Goal: Task Accomplishment & Management: Manage account settings

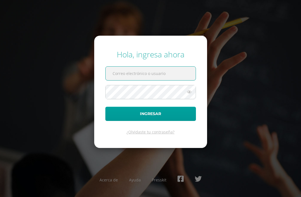
click at [165, 80] on input "text" at bounding box center [151, 74] width 90 height 14
type input "[EMAIL_ADDRESS][DOMAIN_NAME]"
click at [151, 121] on button "Ingresar" at bounding box center [150, 114] width 91 height 14
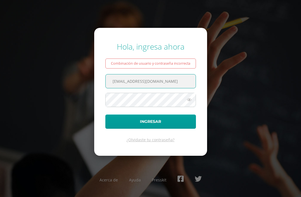
click at [170, 69] on div "Combinación de usuario y contraseña incorrecta" at bounding box center [150, 64] width 91 height 10
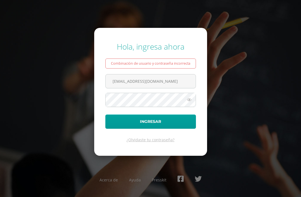
click at [189, 103] on icon at bounding box center [189, 100] width 7 height 7
click at [187, 103] on icon at bounding box center [189, 100] width 8 height 7
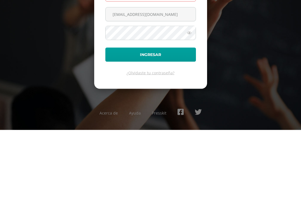
scroll to position [18, 0]
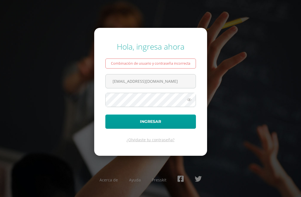
click at [182, 115] on button "Ingresar" at bounding box center [150, 122] width 91 height 14
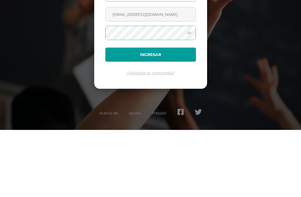
scroll to position [18, 0]
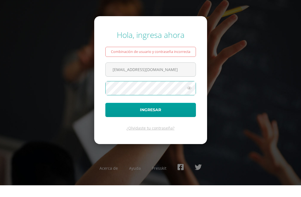
click at [14, 60] on div "Hola, ingresa ahora Combinación de usuario y contraseña incorrecta 20220318@lic…" at bounding box center [150, 98] width 301 height 123
